Goal: Information Seeking & Learning: Learn about a topic

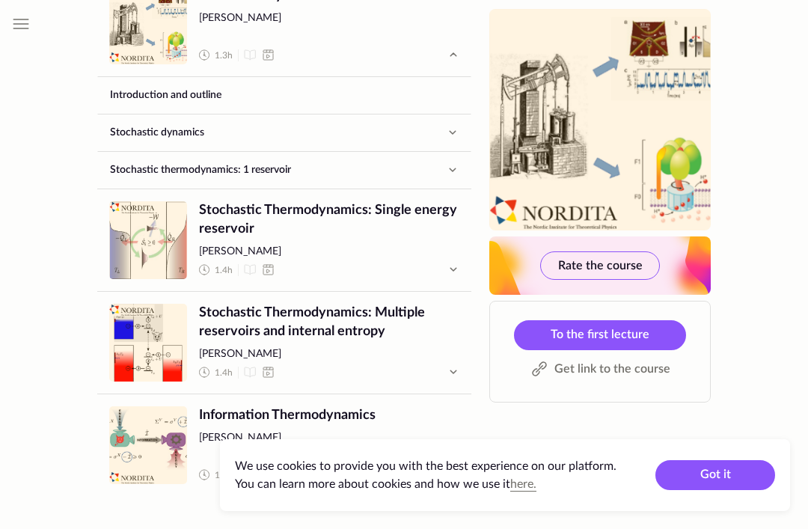
scroll to position [783, 0]
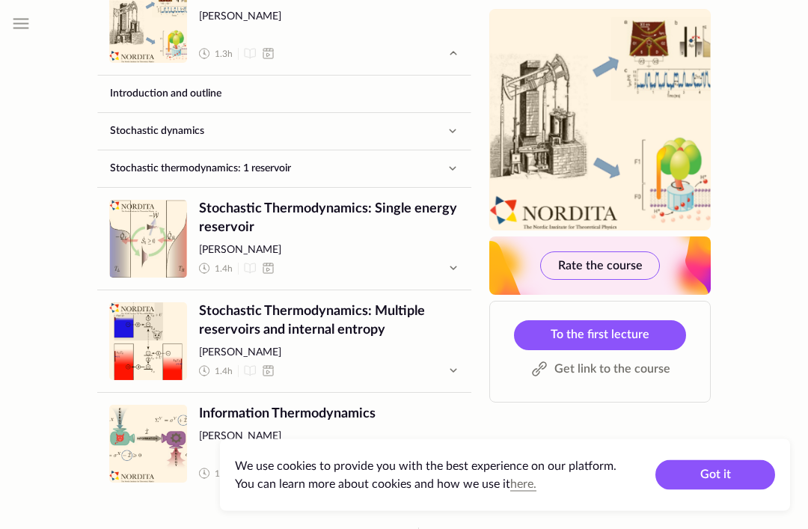
click at [373, 200] on span "Stochastic Thermodynamics: Single energy reservoir" at bounding box center [329, 218] width 260 height 37
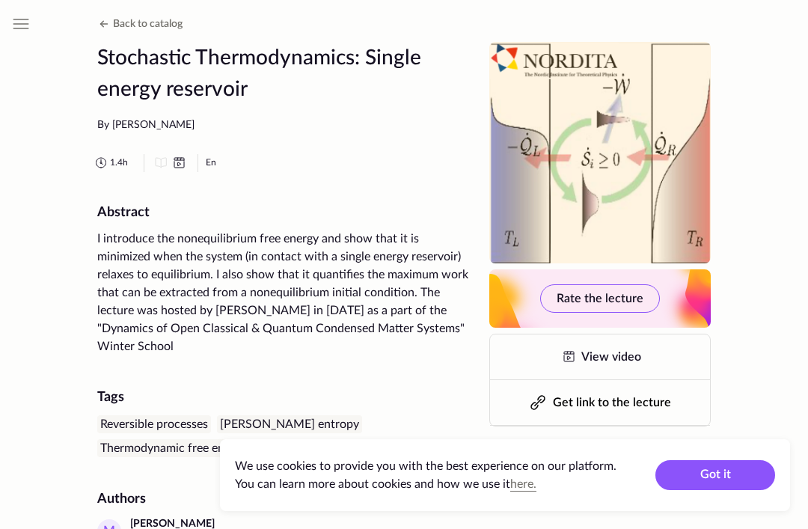
click at [184, 158] on icon at bounding box center [179, 159] width 10 height 2
click at [190, 165] on div "1.4 h En" at bounding box center [281, 163] width 379 height 18
click at [186, 163] on icon at bounding box center [179, 163] width 18 height 18
click at [581, 341] on link "View video" at bounding box center [600, 356] width 220 height 45
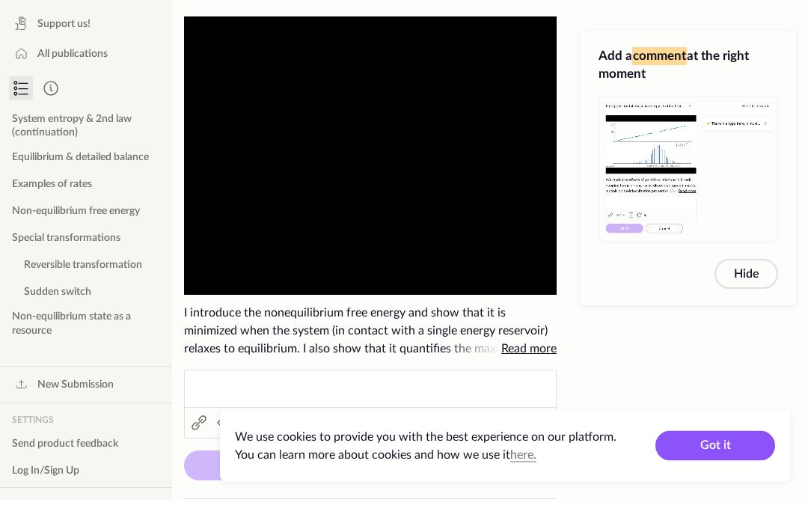
scroll to position [7, 0]
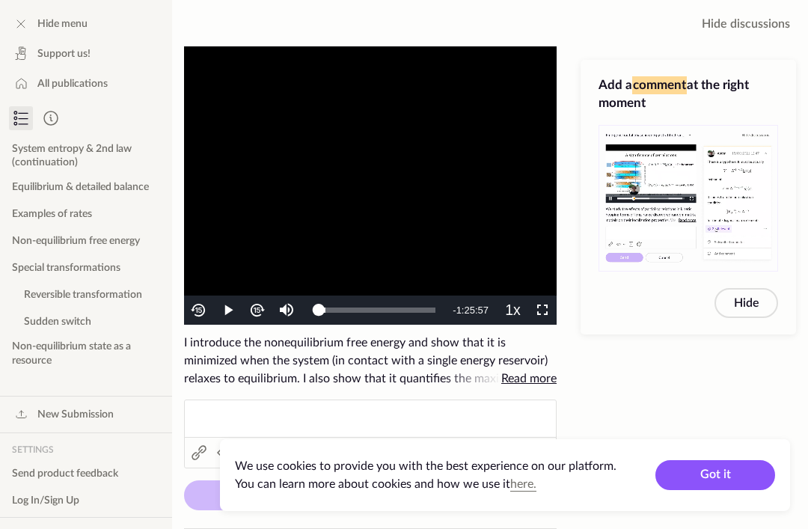
click at [535, 375] on span "Read more" at bounding box center [528, 379] width 55 height 12
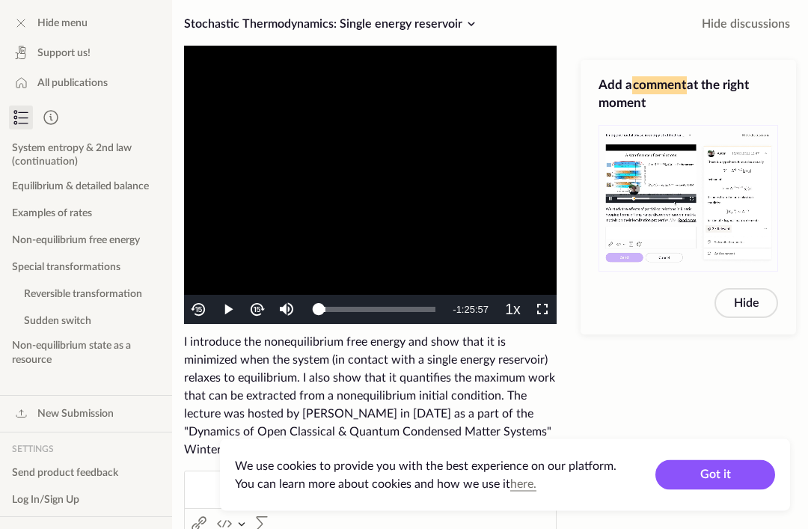
scroll to position [0, 0]
